Goal: Task Accomplishment & Management: Use online tool/utility

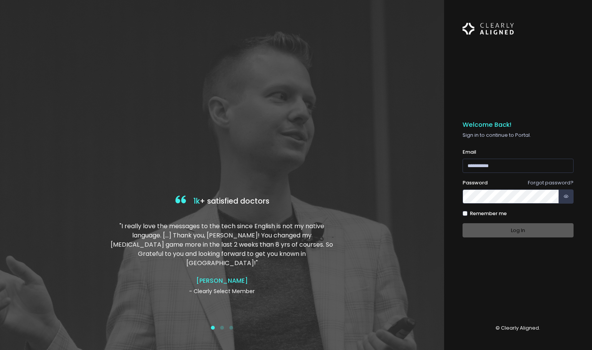
drag, startPoint x: 589, startPoint y: 10, endPoint x: 452, endPoint y: 67, distance: 148.0
click at [455, 67] on div "Welcome Back! Sign in to continue to Portal. Email (Obrigatório) Forgot passwor…" at bounding box center [518, 175] width 148 height 350
click at [399, 79] on div at bounding box center [222, 175] width 444 height 350
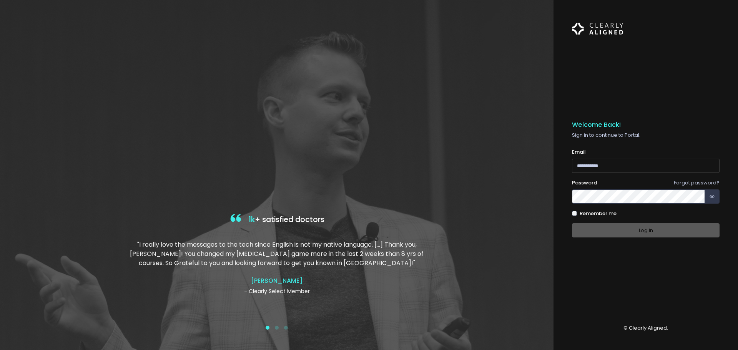
click at [596, 167] on input "email" at bounding box center [646, 166] width 148 height 14
paste input "**********"
type input "**********"
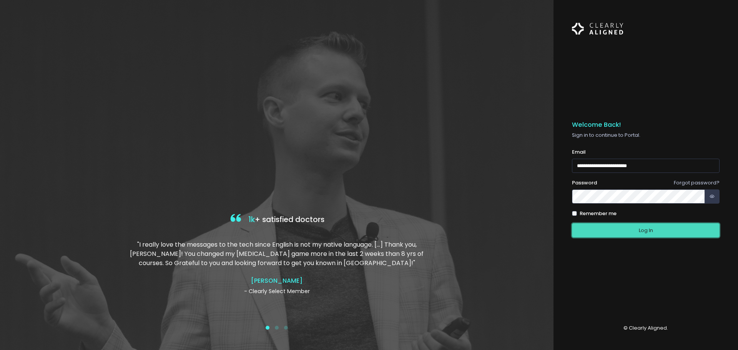
click at [588, 227] on button "Log In" at bounding box center [646, 230] width 148 height 14
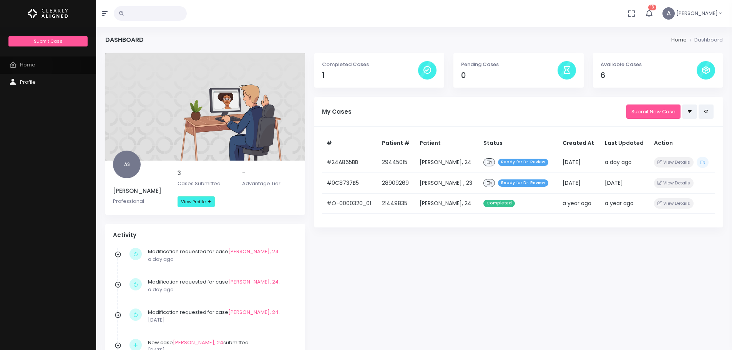
click at [32, 66] on span "Home" at bounding box center [27, 64] width 15 height 7
click at [24, 80] on span "Profile" at bounding box center [28, 81] width 16 height 7
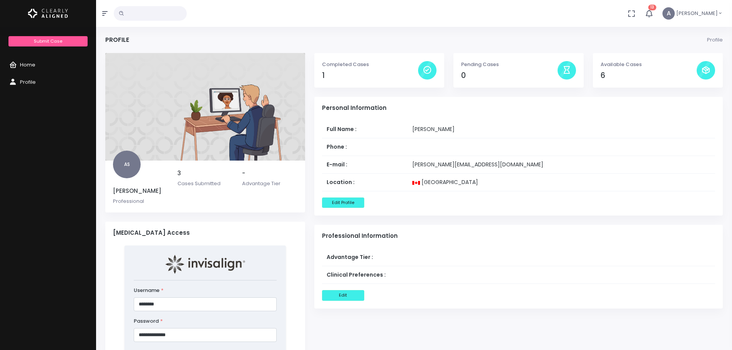
click at [22, 67] on span "Home" at bounding box center [27, 64] width 15 height 7
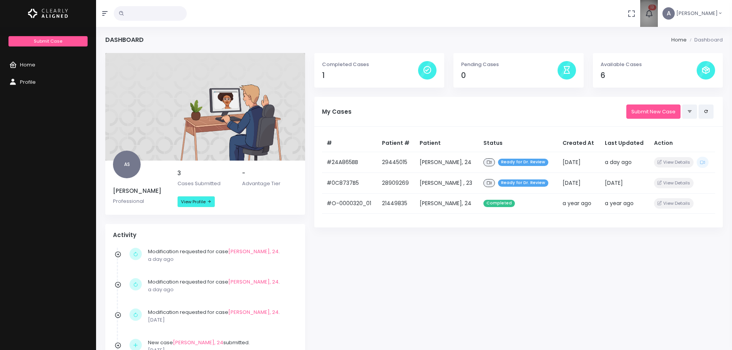
click at [596, 17] on icon "button" at bounding box center [649, 13] width 8 height 8
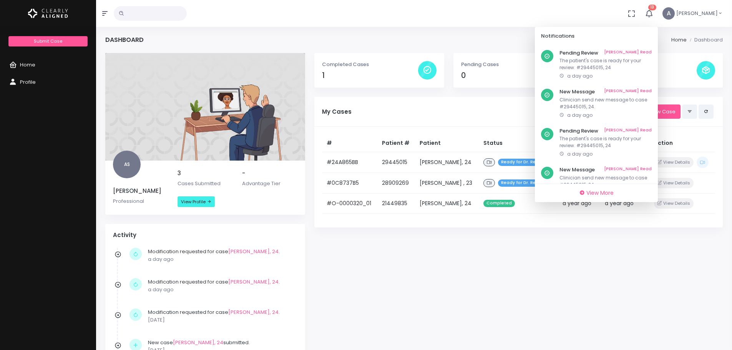
click at [476, 35] on div "Dashboard Home Dashboard AS [PERSON_NAME] Professional 3 Cases Submitted - Adva…" at bounding box center [414, 267] width 636 height 535
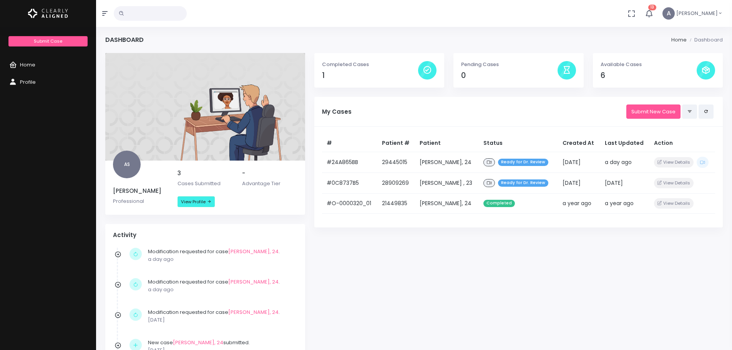
click at [475, 292] on div "Completed Cases 1 Pending Cases 0 Available Cases 6 My Cases Submit New Case # …" at bounding box center [519, 251] width 418 height 397
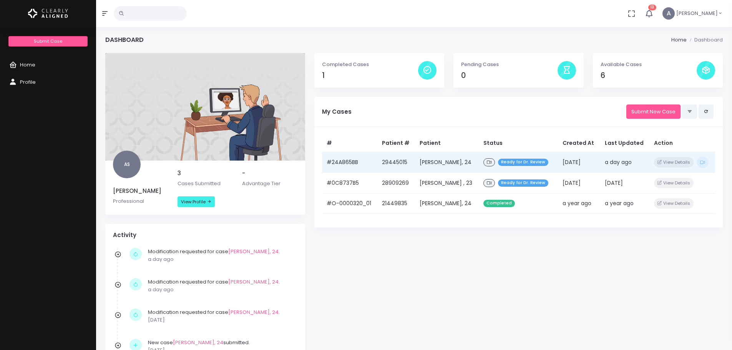
click at [507, 166] on span "Ready for Dr. Review" at bounding box center [523, 162] width 50 height 7
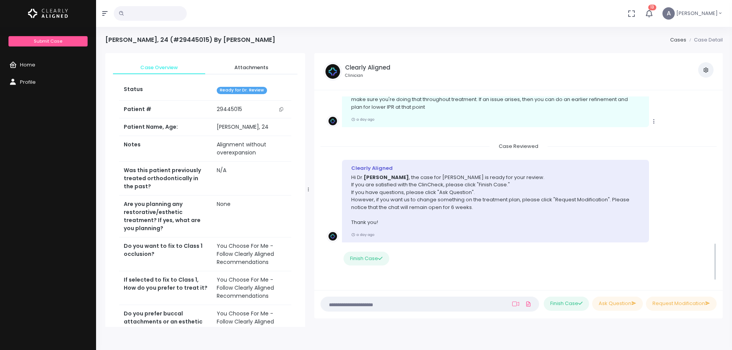
scroll to position [726, 0]
